Goal: Check status: Check status

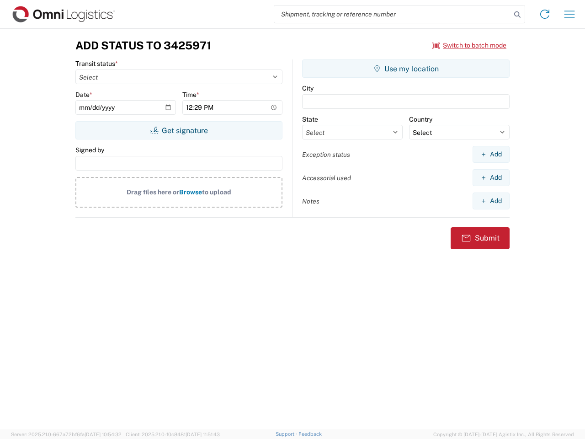
click at [392, 14] on input "search" at bounding box center [392, 13] width 237 height 17
click at [517, 15] on icon at bounding box center [517, 14] width 13 height 13
click at [545, 14] on icon at bounding box center [544, 14] width 15 height 15
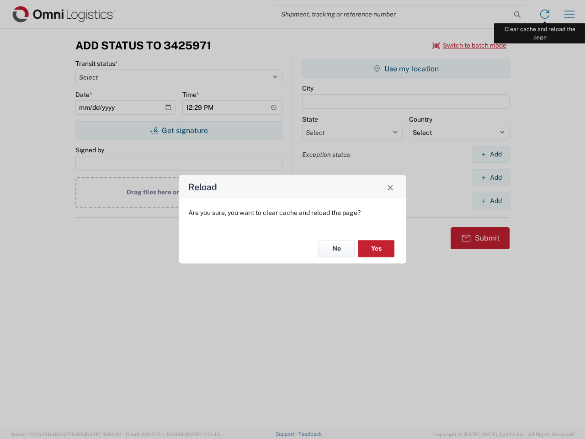
click at [569, 14] on div "Reload Are you sure, you want to clear cache and reload the page? No Yes" at bounding box center [292, 219] width 585 height 439
click at [469, 45] on div "Reload Are you sure, you want to clear cache and reload the page? No Yes" at bounding box center [292, 219] width 585 height 439
click at [179, 130] on div "Reload Are you sure, you want to clear cache and reload the page? No Yes" at bounding box center [292, 219] width 585 height 439
click at [406, 69] on div "Reload Are you sure, you want to clear cache and reload the page? No Yes" at bounding box center [292, 219] width 585 height 439
click at [491, 154] on div "Reload Are you sure, you want to clear cache and reload the page? No Yes" at bounding box center [292, 219] width 585 height 439
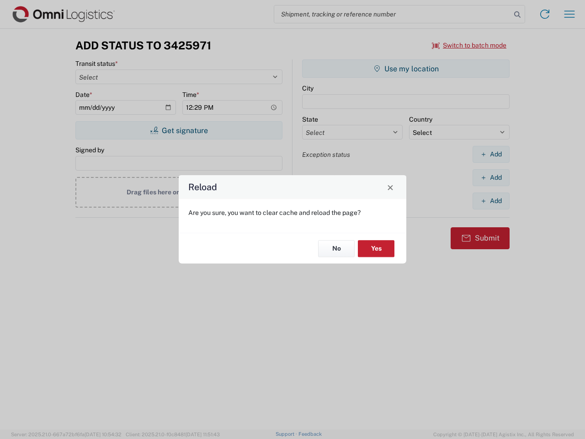
click at [491, 177] on div "Reload Are you sure, you want to clear cache and reload the page? No Yes" at bounding box center [292, 219] width 585 height 439
click at [491, 201] on div "Reload Are you sure, you want to clear cache and reload the page? No Yes" at bounding box center [292, 219] width 585 height 439
